Goal: Task Accomplishment & Management: Manage account settings

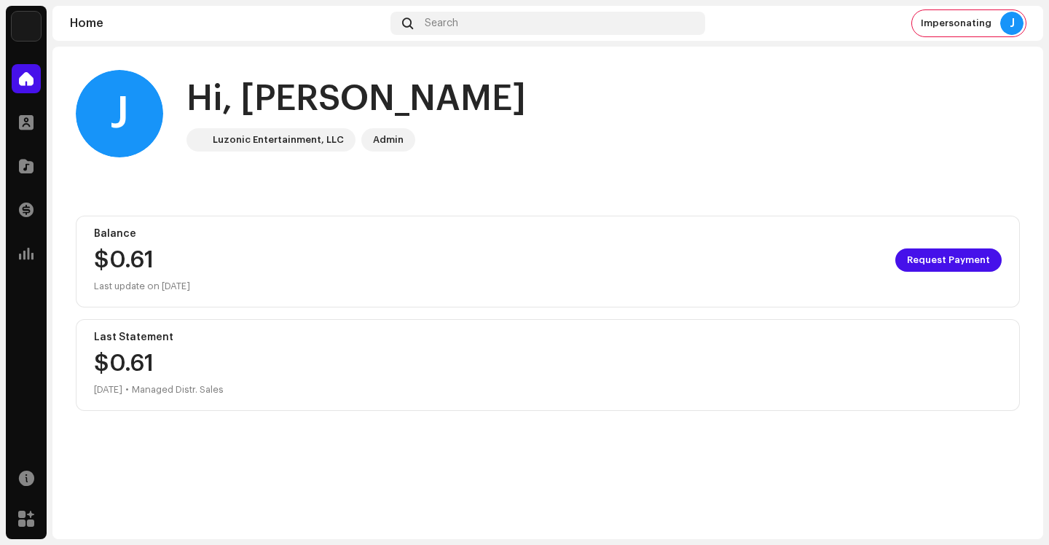
click at [24, 34] on img at bounding box center [26, 26] width 29 height 29
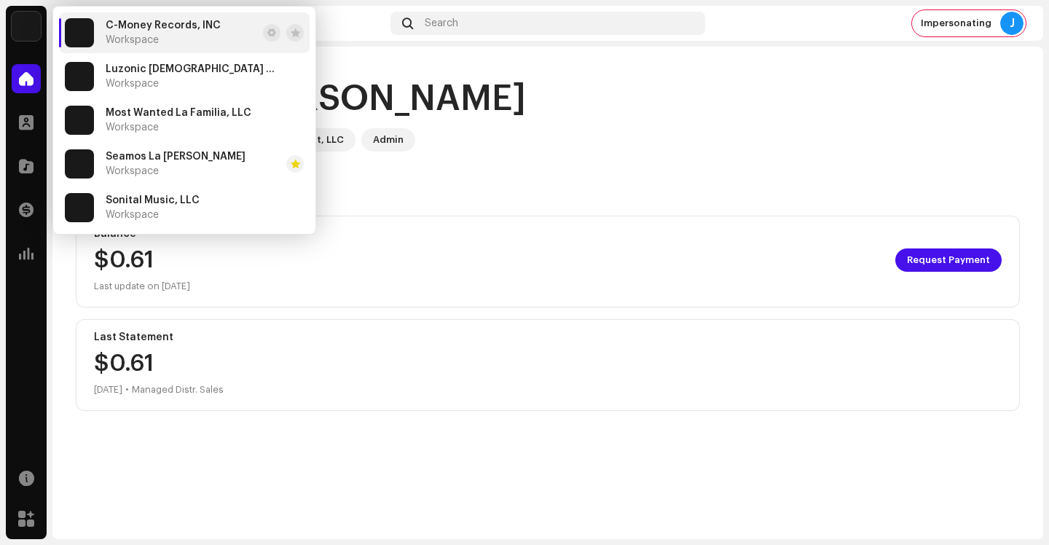
click at [167, 31] on span "C-Money Records, INC" at bounding box center [163, 26] width 115 height 12
click at [267, 36] on span at bounding box center [271, 33] width 9 height 12
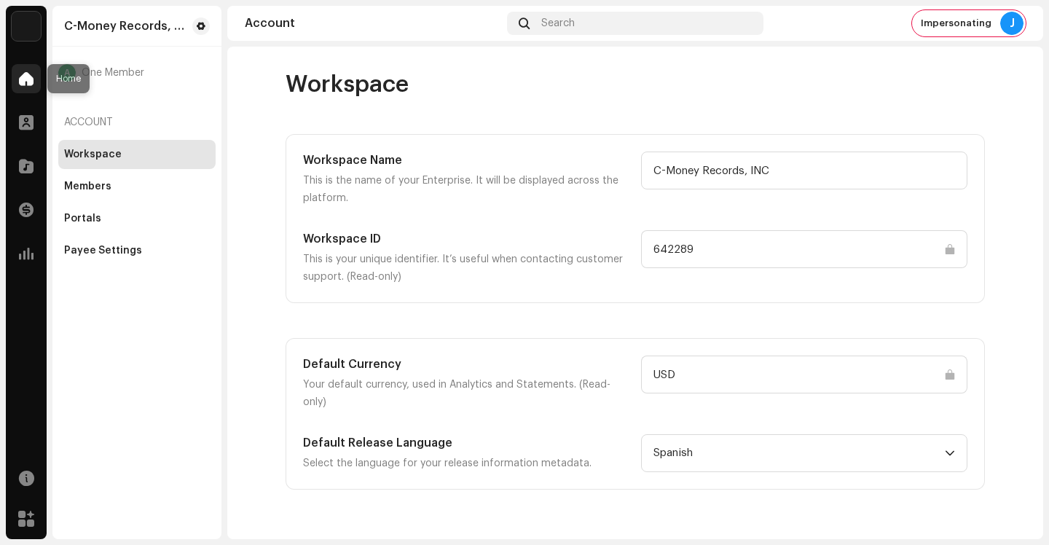
click at [22, 85] on span at bounding box center [26, 79] width 15 height 12
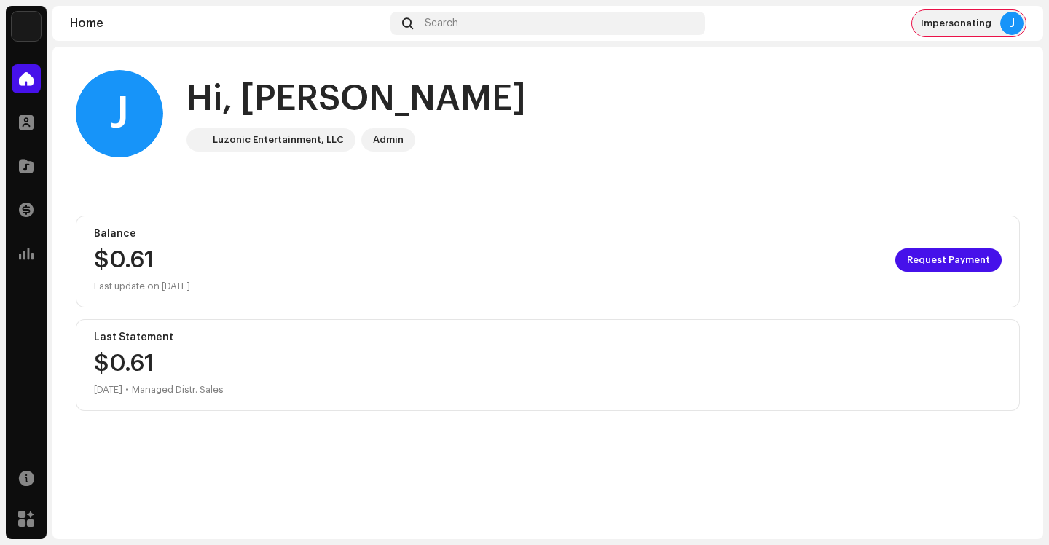
click at [955, 22] on span "Impersonating" at bounding box center [956, 23] width 71 height 12
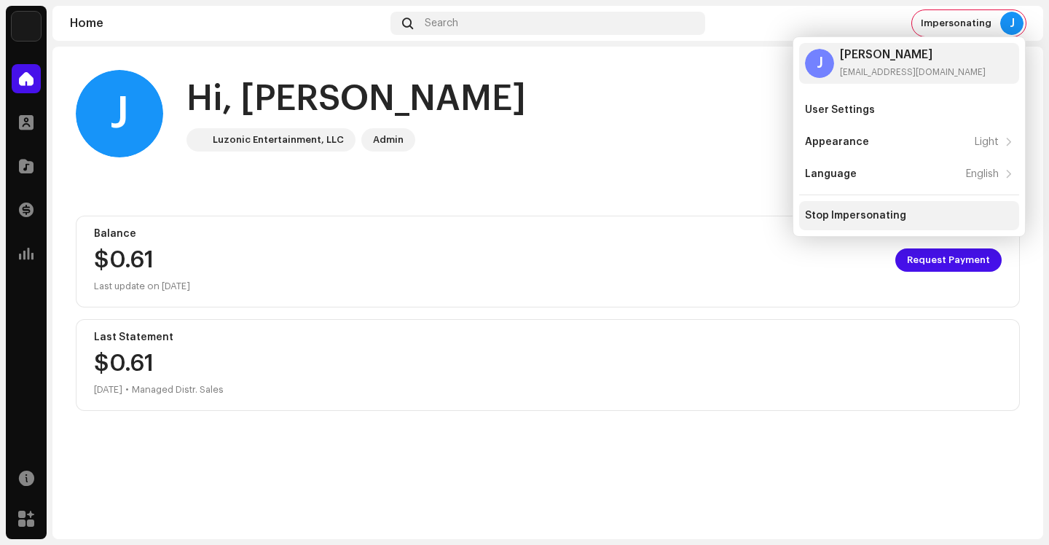
click at [856, 217] on div "Stop Impersonating" at bounding box center [855, 216] width 101 height 12
